Goal: Information Seeking & Learning: Compare options

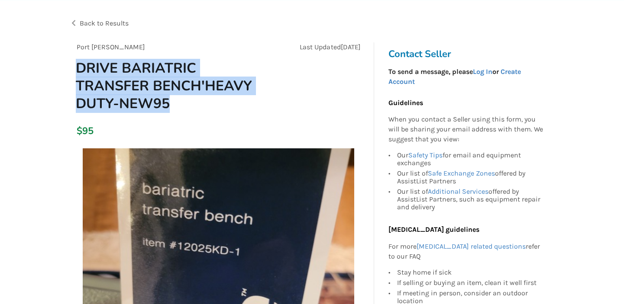
drag, startPoint x: 184, startPoint y: 104, endPoint x: 76, endPoint y: 69, distance: 113.1
click at [76, 69] on h1 "DRIVE BARIATRIC TRANSFER BENCH'HEAVY DUTY-NEW95" at bounding box center [171, 85] width 205 height 53
copy h1 "DRIVE BARIATRIC TRANSFER BENCH'HEAVY DUTY-NEW95"
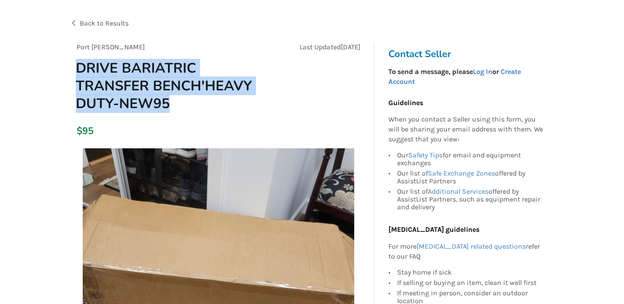
click at [232, 209] on img at bounding box center [218, 284] width 271 height 271
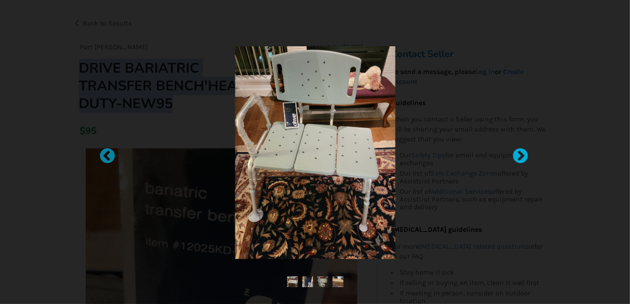
click at [519, 157] on div at bounding box center [516, 152] width 9 height 9
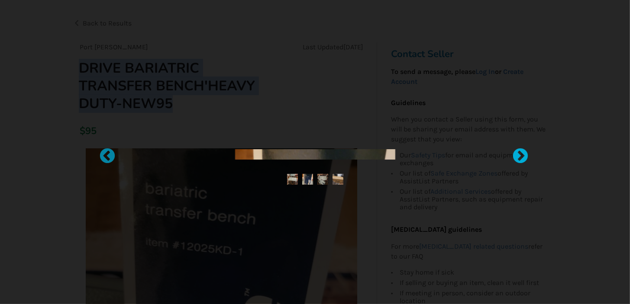
click at [519, 157] on div at bounding box center [516, 152] width 9 height 9
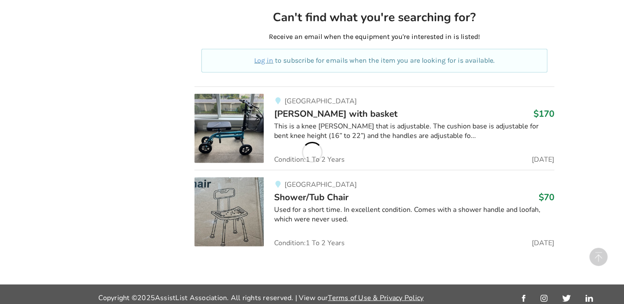
scroll to position [5104, 0]
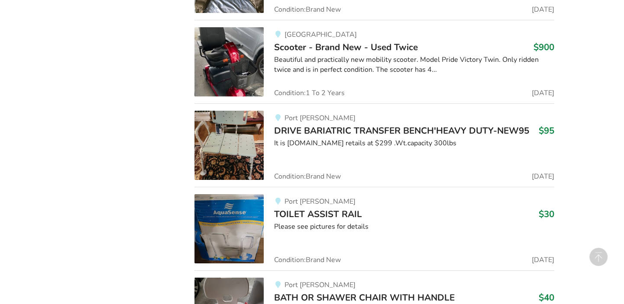
click at [244, 154] on img at bounding box center [228, 145] width 69 height 69
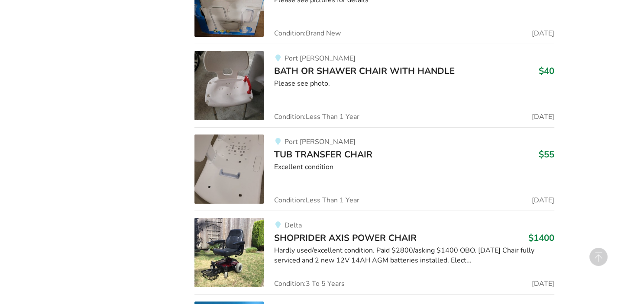
scroll to position [5352, 0]
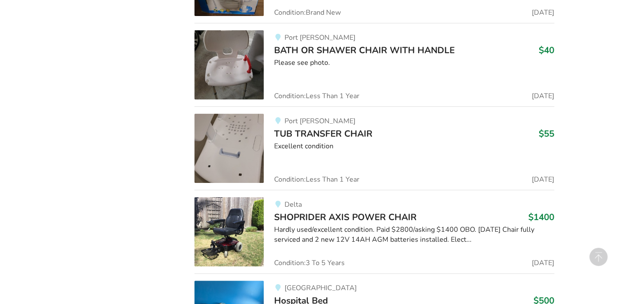
click at [246, 165] on img at bounding box center [228, 148] width 69 height 69
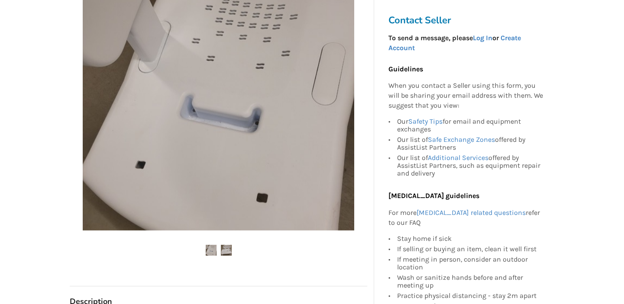
scroll to position [247, 0]
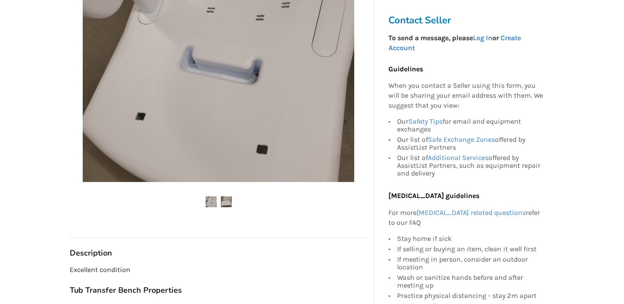
click at [224, 202] on img at bounding box center [226, 202] width 11 height 11
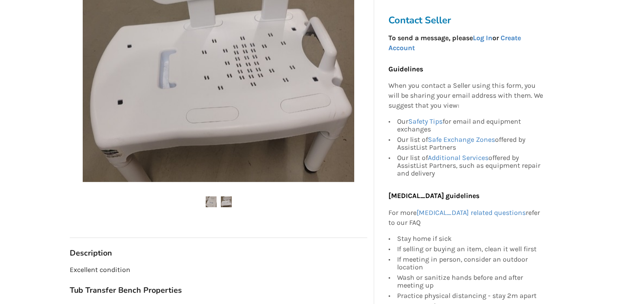
scroll to position [165, 0]
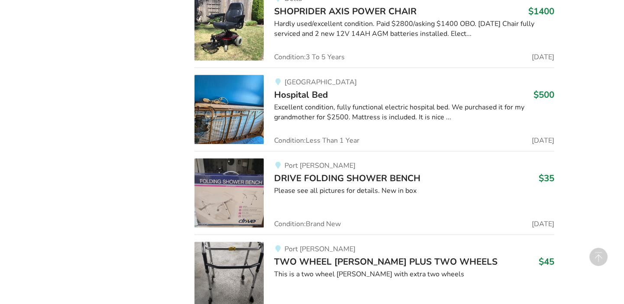
scroll to position [5723, 0]
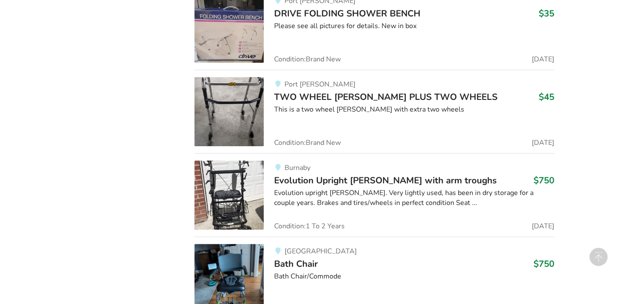
click at [242, 122] on img at bounding box center [228, 111] width 69 height 69
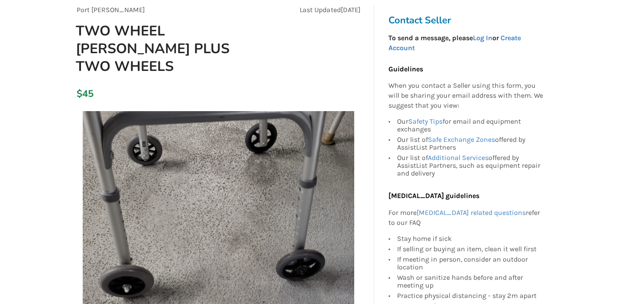
scroll to position [247, 0]
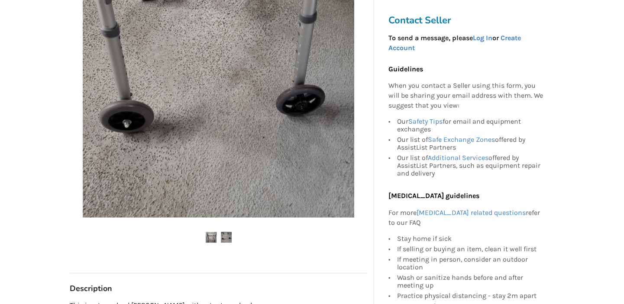
click at [226, 232] on img at bounding box center [226, 237] width 11 height 11
click at [210, 232] on img at bounding box center [211, 237] width 11 height 11
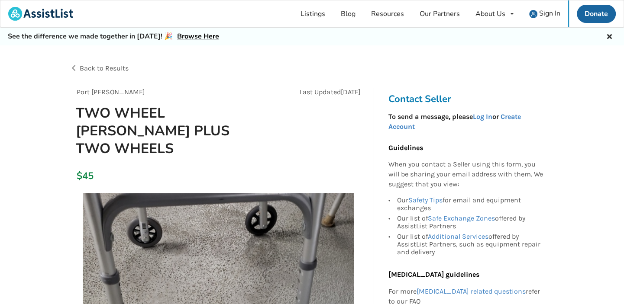
scroll to position [0, 0]
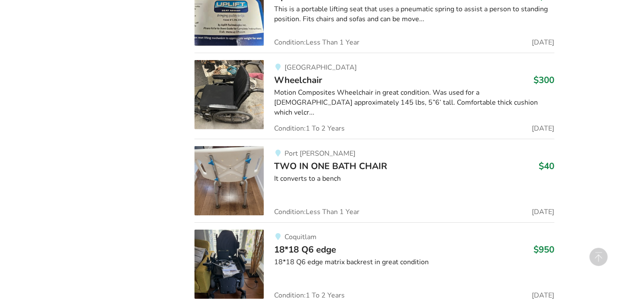
scroll to position [7358, 0]
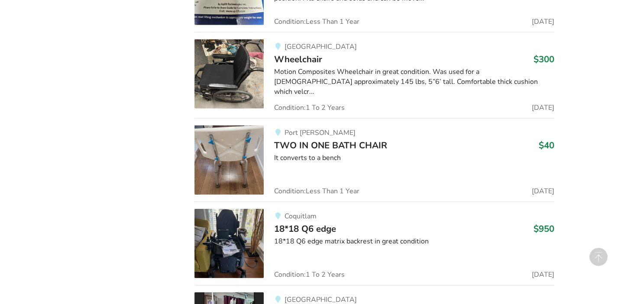
click at [253, 167] on img at bounding box center [228, 160] width 69 height 69
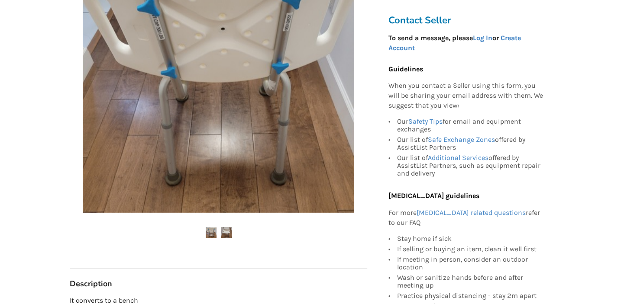
scroll to position [247, 0]
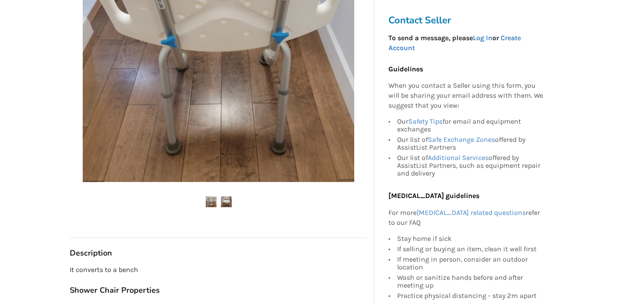
click at [225, 203] on img at bounding box center [226, 202] width 11 height 11
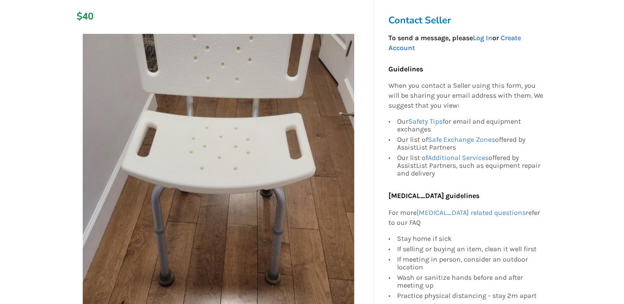
scroll to position [123, 0]
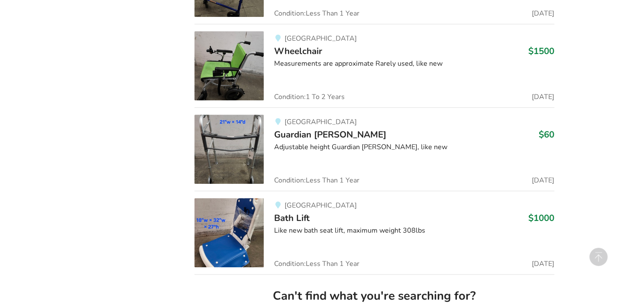
scroll to position [8376, 0]
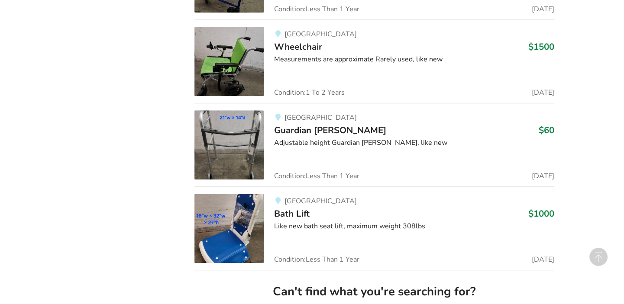
click at [257, 147] on img at bounding box center [228, 144] width 69 height 69
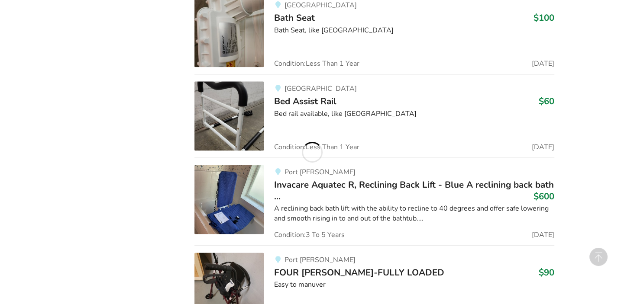
scroll to position [8747, 0]
click at [241, 119] on img at bounding box center [228, 115] width 69 height 69
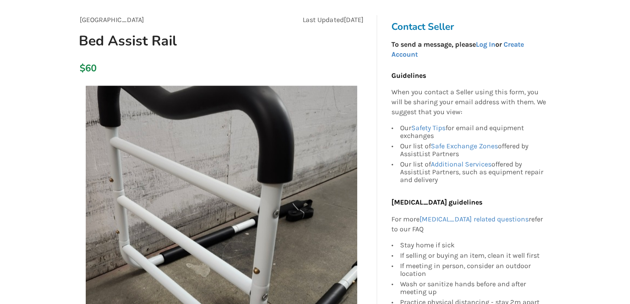
scroll to position [41, 0]
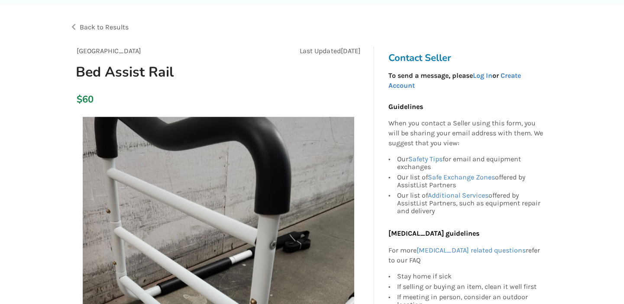
click at [190, 186] on img at bounding box center [218, 252] width 271 height 271
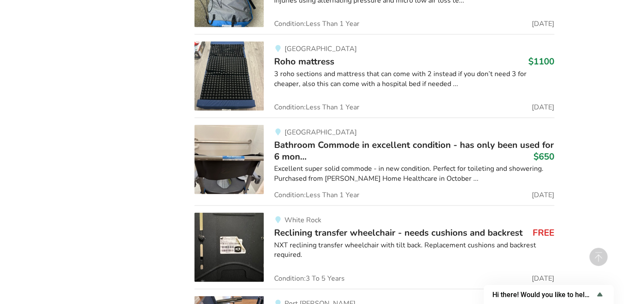
scroll to position [9695, 0]
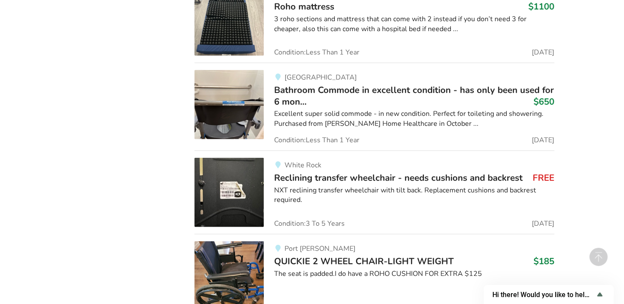
click at [243, 97] on img at bounding box center [228, 104] width 69 height 69
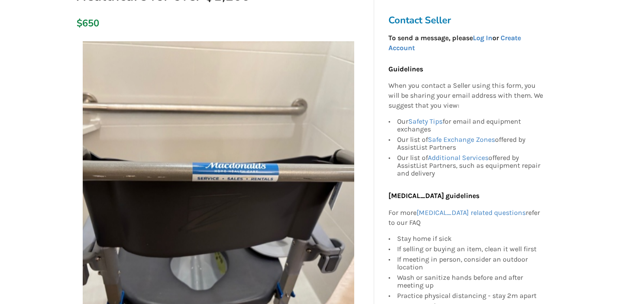
scroll to position [288, 0]
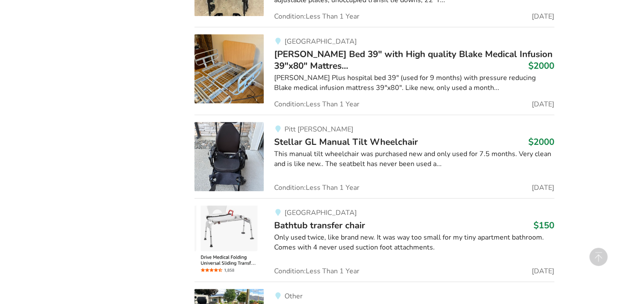
scroll to position [11233, 0]
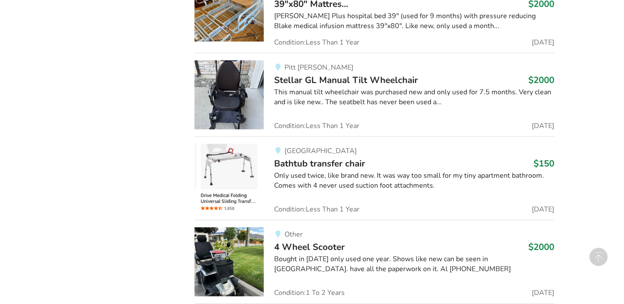
click at [238, 144] on img at bounding box center [228, 178] width 69 height 69
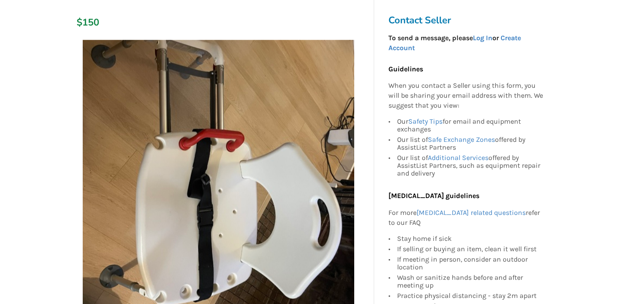
scroll to position [123, 0]
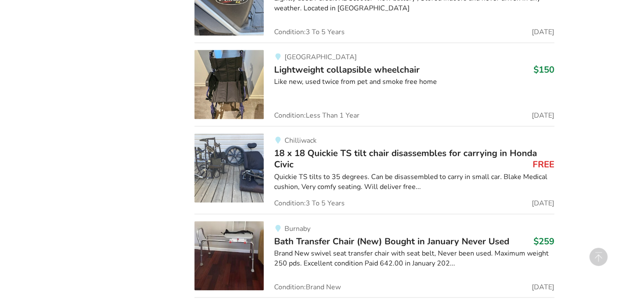
scroll to position [11646, 0]
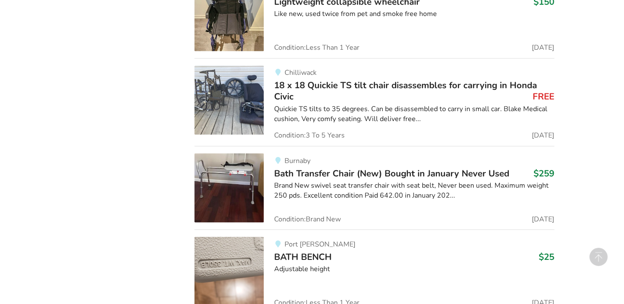
click at [248, 237] on img at bounding box center [228, 271] width 69 height 69
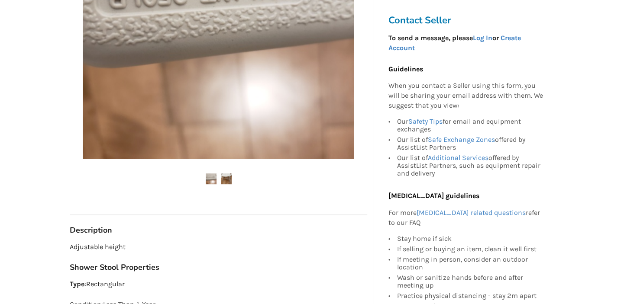
scroll to position [288, 0]
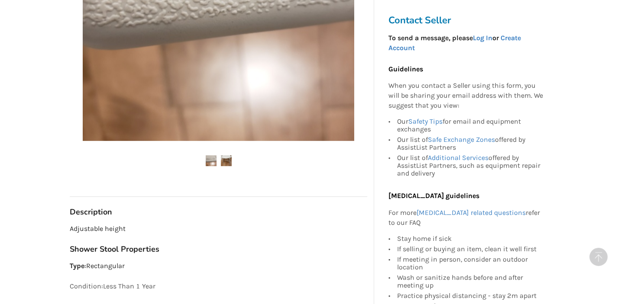
click at [212, 161] on img at bounding box center [211, 160] width 11 height 11
click at [229, 165] on img at bounding box center [226, 160] width 11 height 11
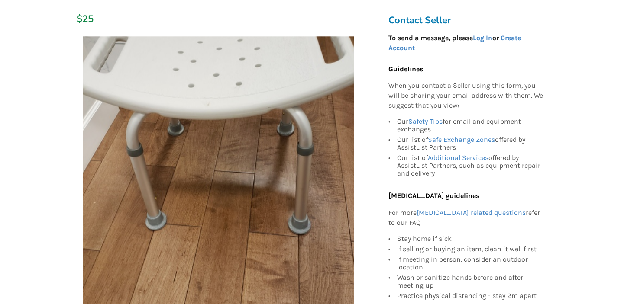
scroll to position [41, 0]
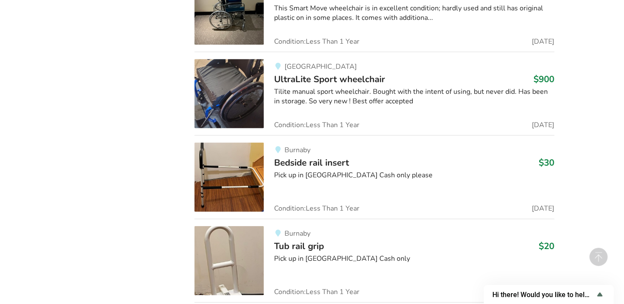
scroll to position [19820, 0]
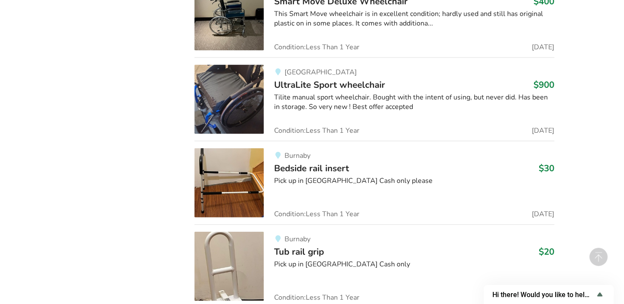
click at [302, 149] on div "Burnaby Bedside rail insert $30 Pick up in [GEOGRAPHIC_DATA] Cash only please C…" at bounding box center [409, 183] width 291 height 69
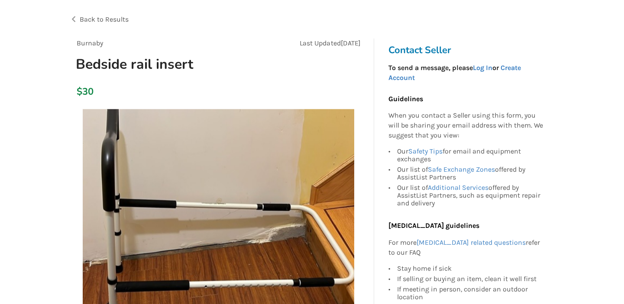
scroll to position [41, 0]
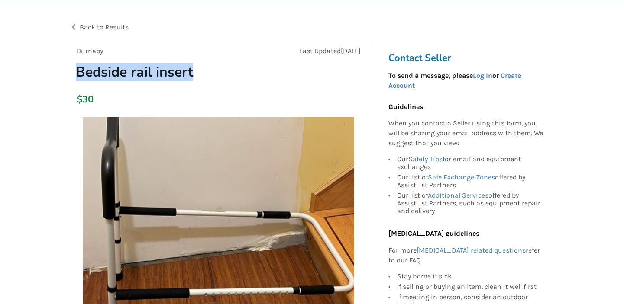
drag, startPoint x: 193, startPoint y: 74, endPoint x: 74, endPoint y: 77, distance: 118.2
click at [74, 77] on h1 "Bedside rail insert" at bounding box center [171, 72] width 205 height 18
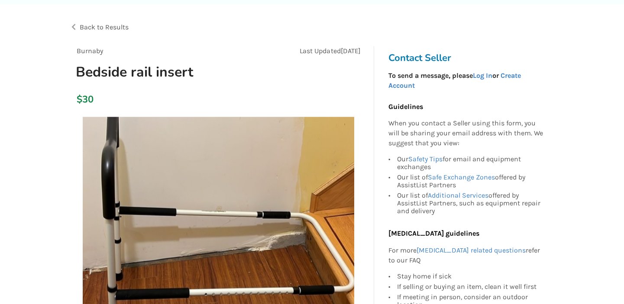
drag, startPoint x: 74, startPoint y: 77, endPoint x: 97, endPoint y: 99, distance: 31.5
click at [97, 99] on div "$30" at bounding box center [218, 100] width 297 height 25
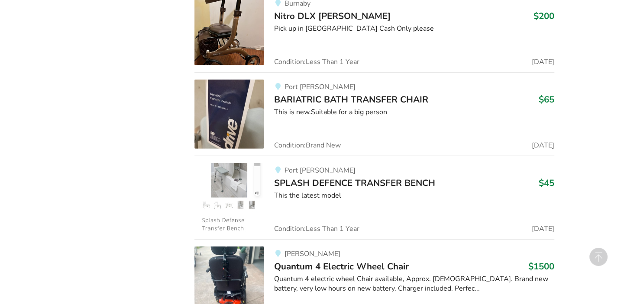
scroll to position [20325, 0]
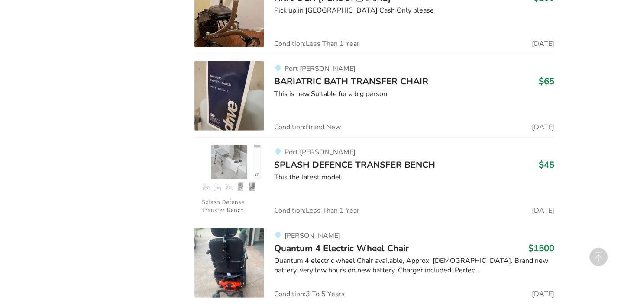
click at [228, 145] on img at bounding box center [228, 179] width 69 height 69
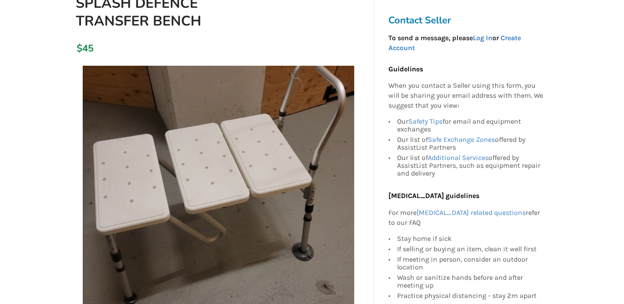
scroll to position [123, 0]
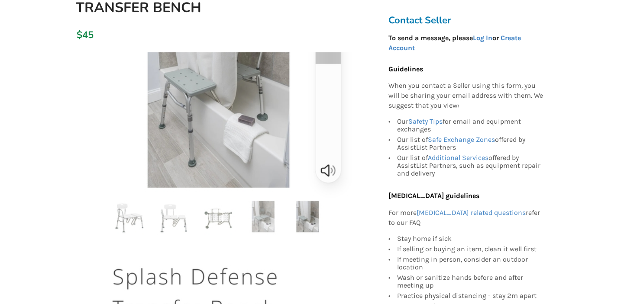
drag, startPoint x: 29, startPoint y: 185, endPoint x: 50, endPoint y: 150, distance: 40.5
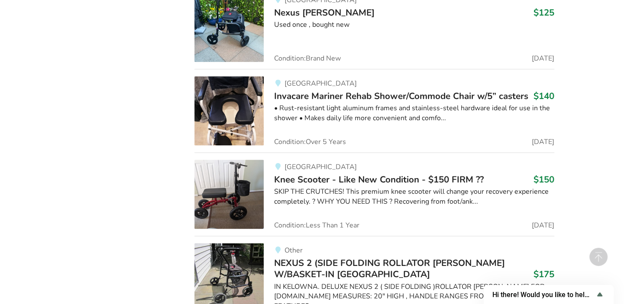
scroll to position [24726, 0]
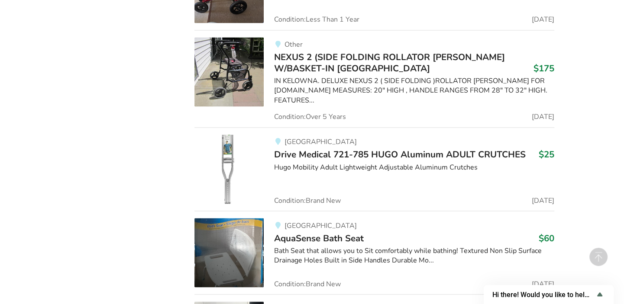
click at [248, 218] on img at bounding box center [228, 252] width 69 height 69
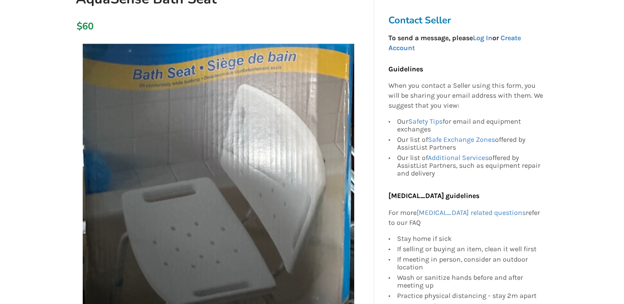
scroll to position [123, 0]
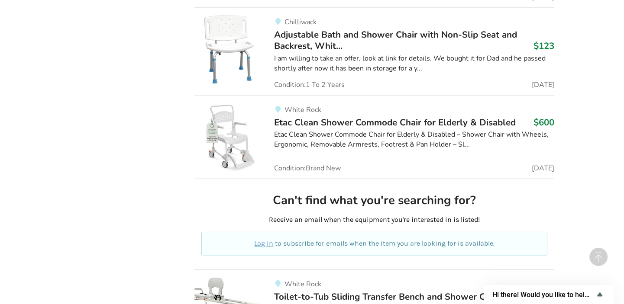
scroll to position [36008, 0]
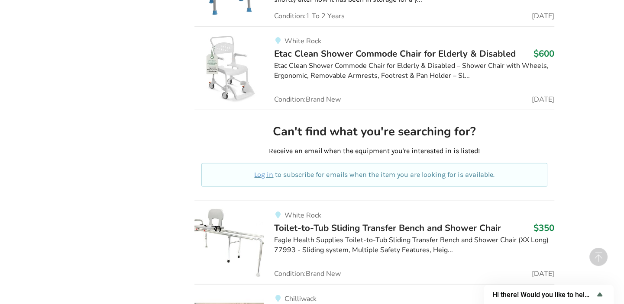
click at [226, 208] on img at bounding box center [228, 242] width 69 height 69
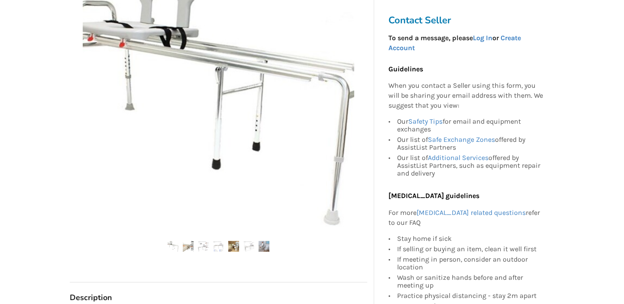
scroll to position [329, 0]
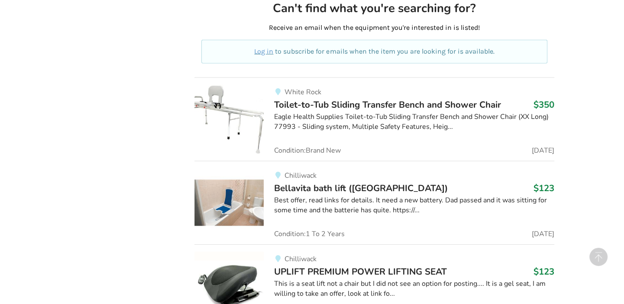
scroll to position [36255, 0]
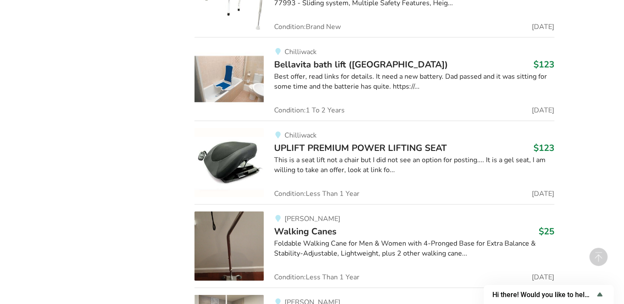
click at [232, 128] on img at bounding box center [228, 162] width 69 height 69
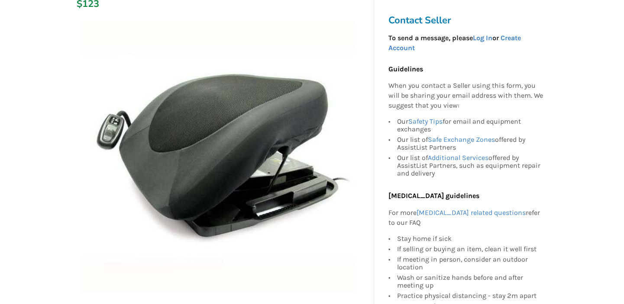
scroll to position [165, 0]
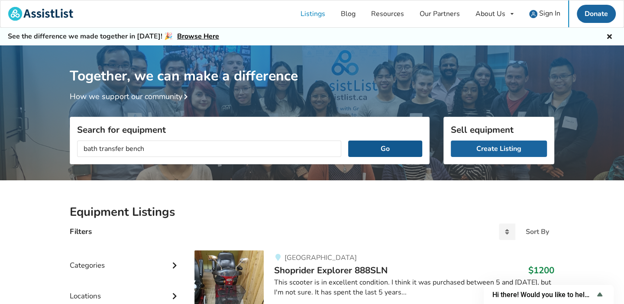
type input "bath transfer bench"
click at [370, 149] on button "Go" at bounding box center [385, 149] width 74 height 16
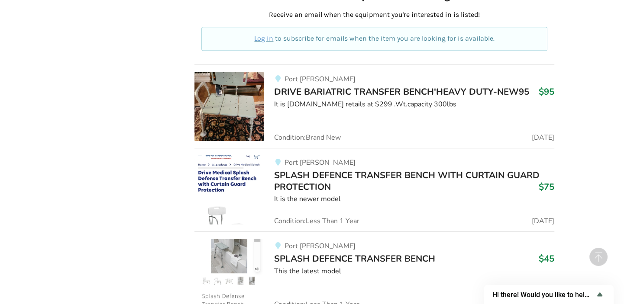
scroll to position [577, 0]
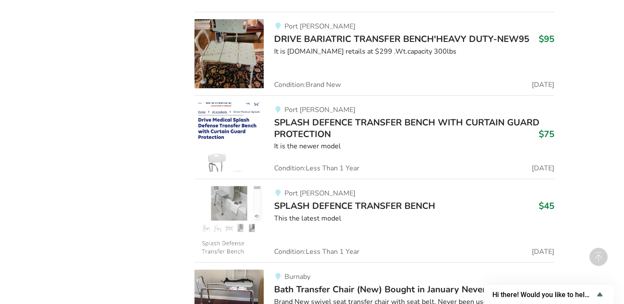
click at [238, 209] on img at bounding box center [228, 220] width 69 height 69
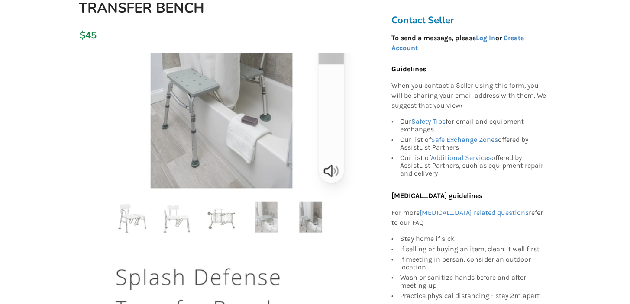
scroll to position [123, 0]
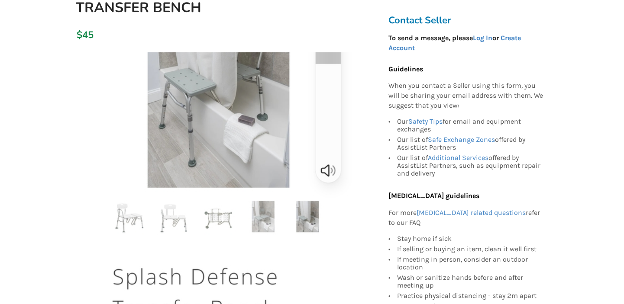
click at [183, 226] on img at bounding box center [218, 187] width 271 height 271
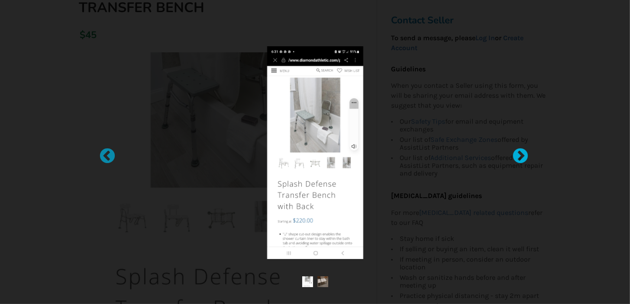
click at [519, 157] on div at bounding box center [516, 152] width 9 height 9
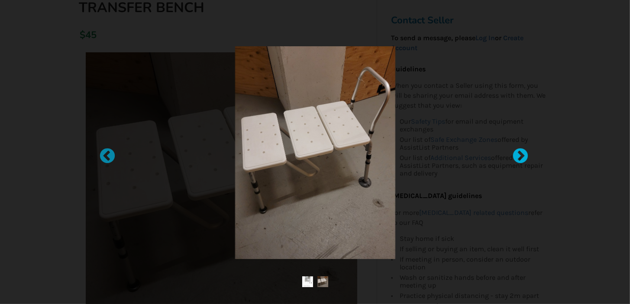
click at [519, 157] on div at bounding box center [516, 152] width 9 height 9
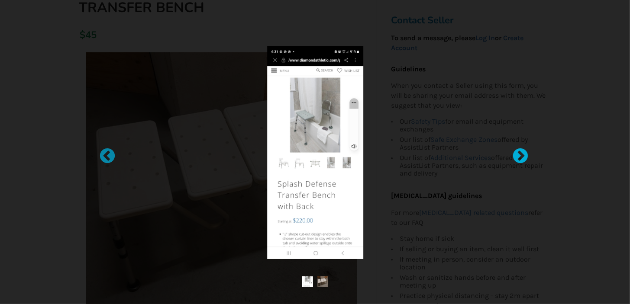
click at [519, 157] on div at bounding box center [516, 152] width 9 height 9
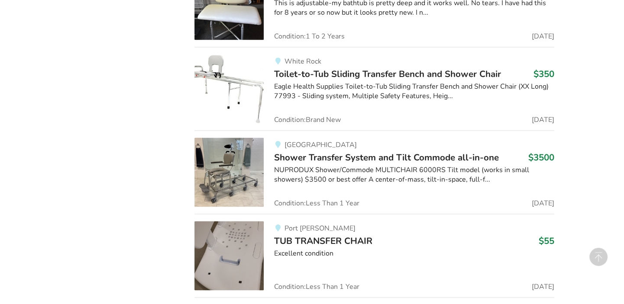
scroll to position [1048, 0]
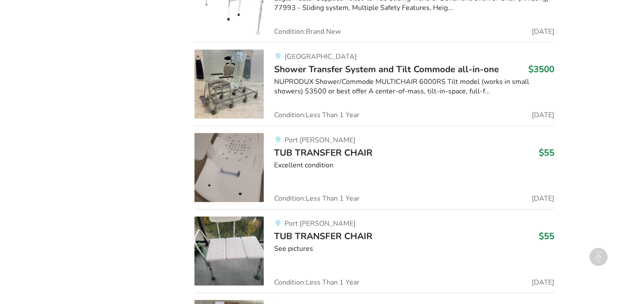
click at [250, 187] on img at bounding box center [228, 167] width 69 height 69
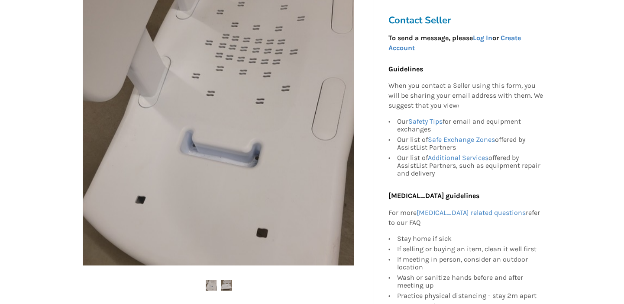
scroll to position [165, 0]
click at [223, 280] on img at bounding box center [226, 284] width 11 height 11
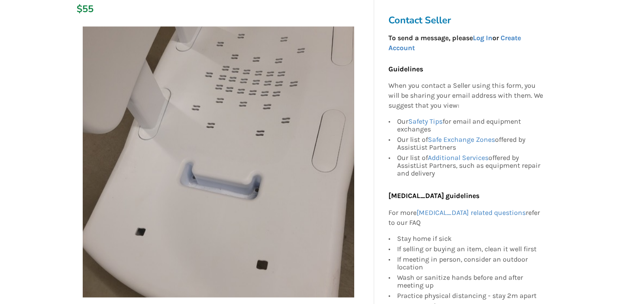
scroll to position [123, 0]
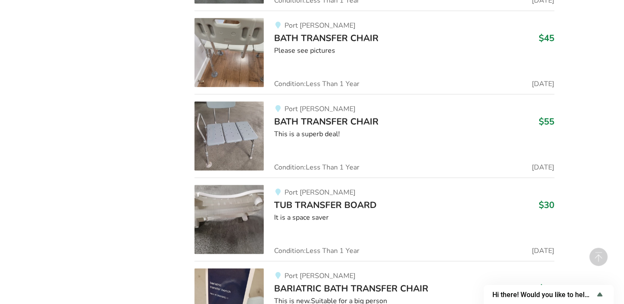
scroll to position [1327, 0]
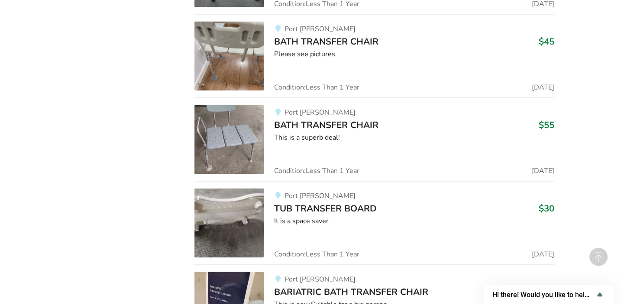
click at [244, 209] on img at bounding box center [228, 223] width 69 height 69
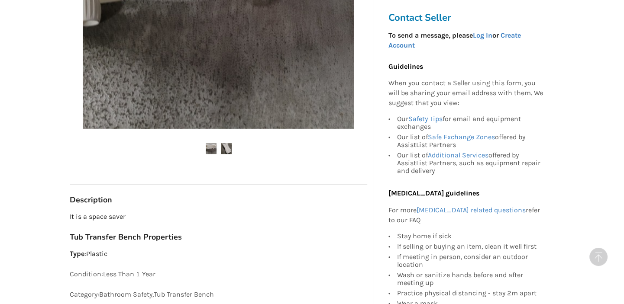
scroll to position [329, 0]
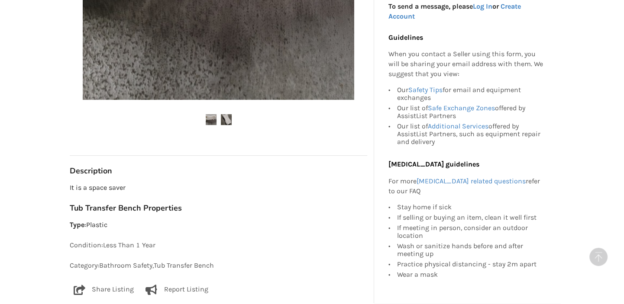
click at [227, 123] on img at bounding box center [226, 119] width 11 height 11
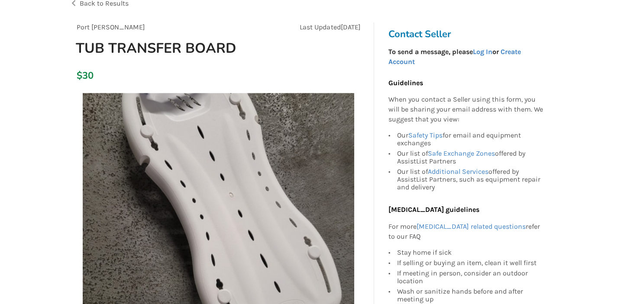
scroll to position [0, 0]
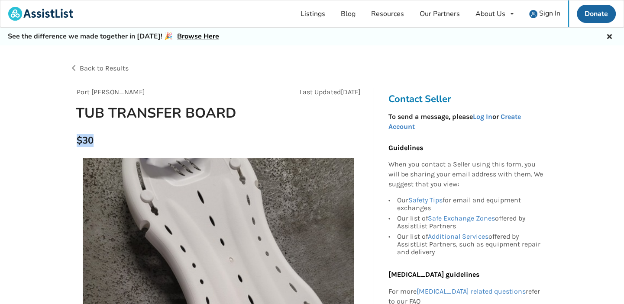
drag, startPoint x: 104, startPoint y: 141, endPoint x: 74, endPoint y: 139, distance: 29.9
click at [74, 139] on div "$30" at bounding box center [218, 141] width 297 height 25
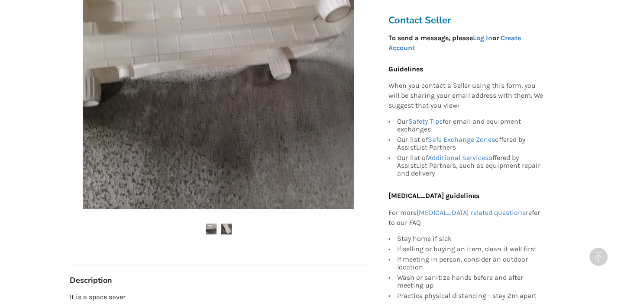
scroll to position [288, 0]
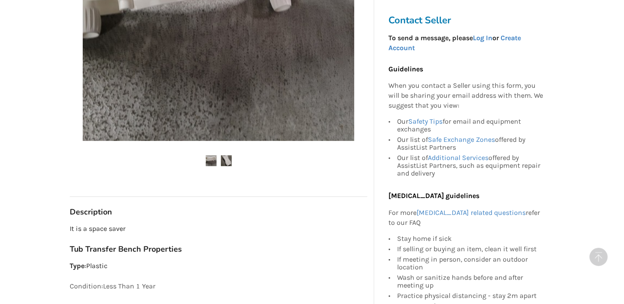
click at [226, 162] on img at bounding box center [226, 160] width 11 height 11
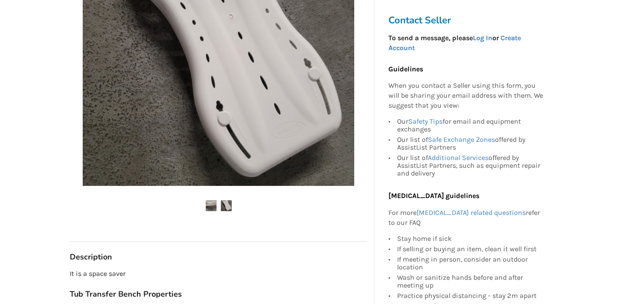
scroll to position [123, 0]
